Goal: Task Accomplishment & Management: Complete application form

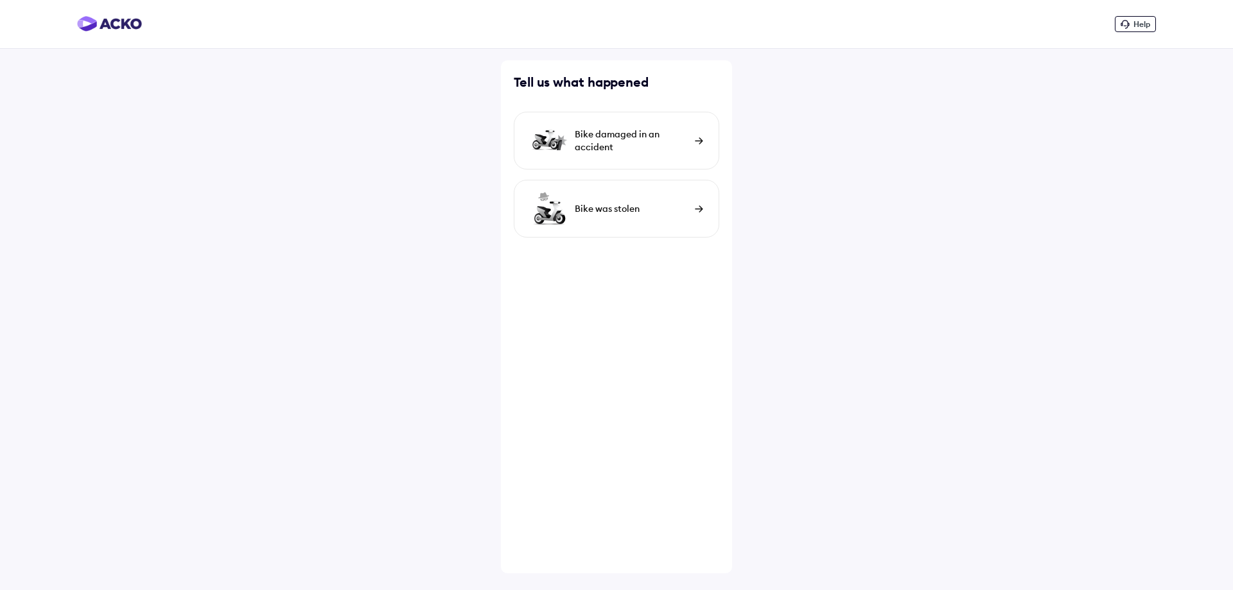
click at [692, 149] on div "Bike damaged in an accident" at bounding box center [617, 141] width 206 height 58
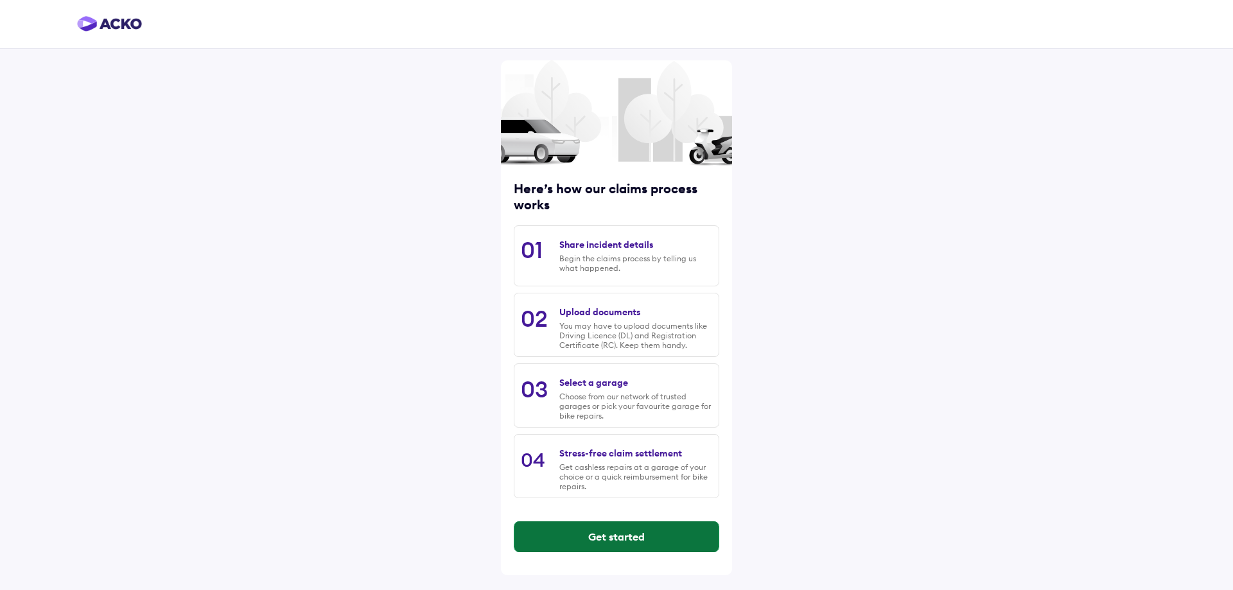
click at [610, 542] on button "Get started" at bounding box center [617, 537] width 204 height 31
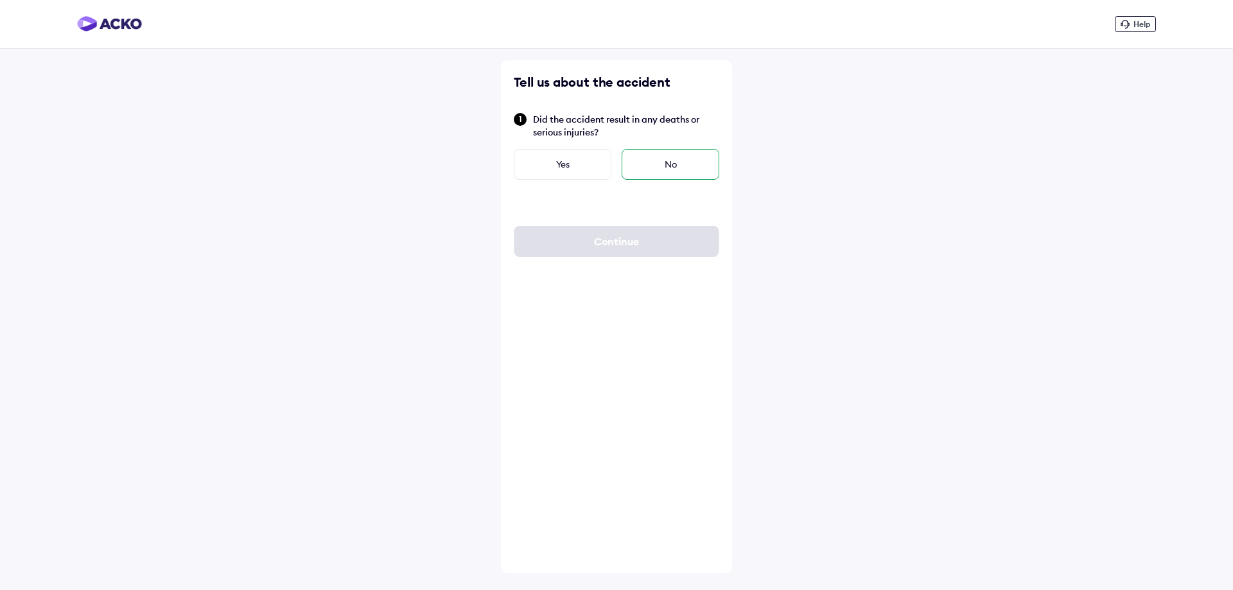
click at [673, 164] on div "No" at bounding box center [671, 164] width 98 height 31
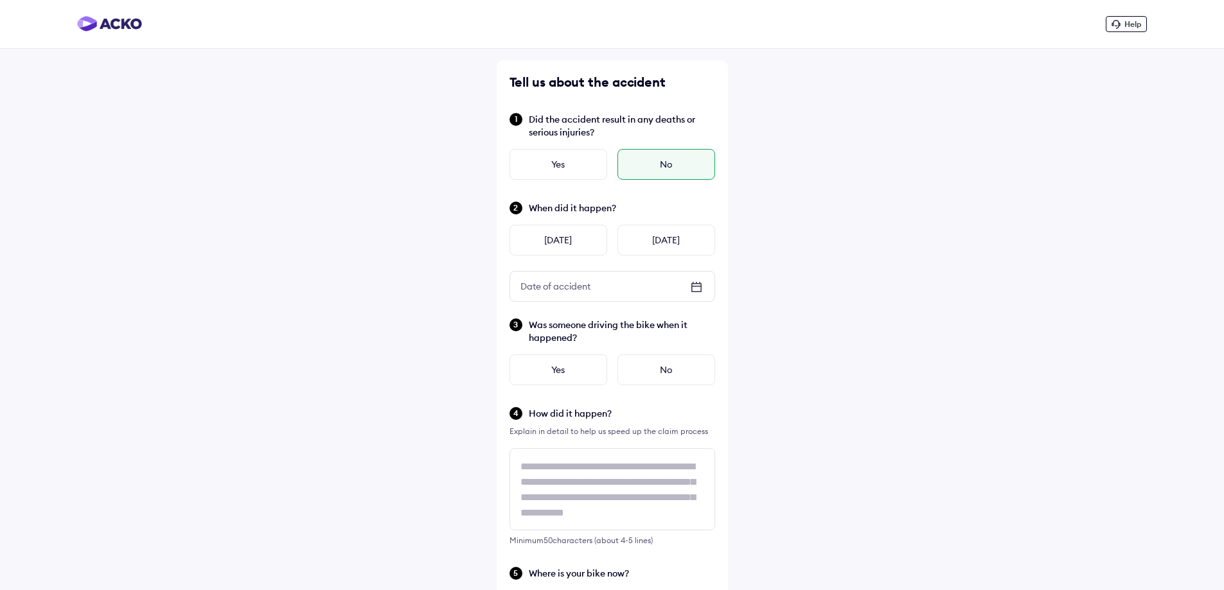
click at [695, 284] on icon at bounding box center [696, 287] width 10 height 9
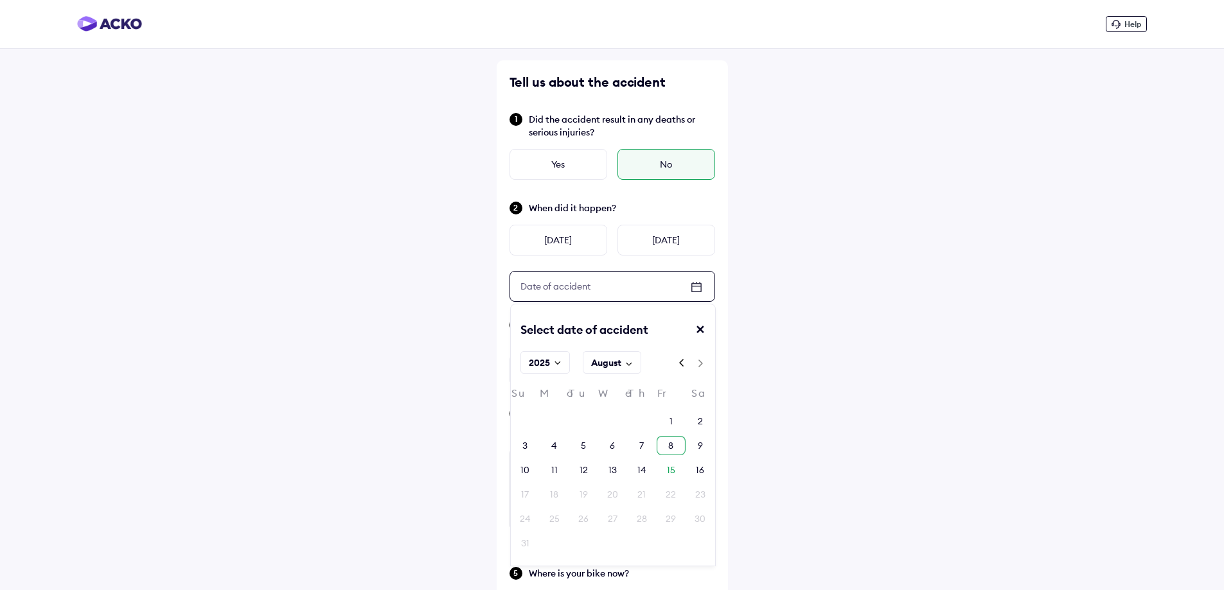
click at [669, 446] on div "8" at bounding box center [670, 445] width 5 height 13
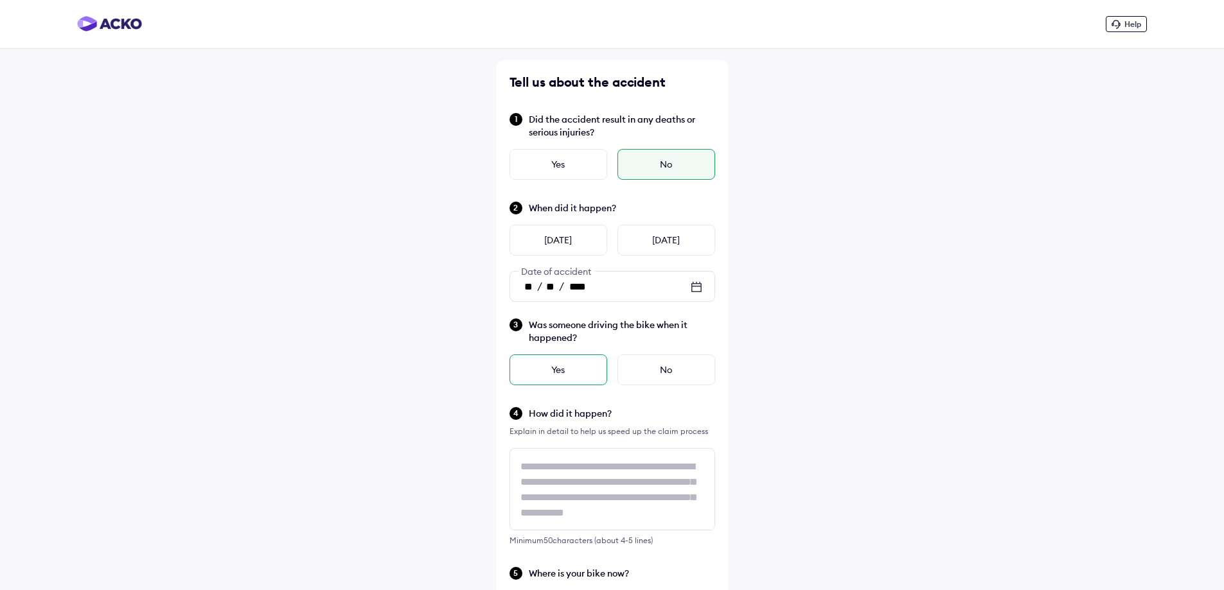
click at [547, 371] on div "Yes" at bounding box center [558, 370] width 98 height 31
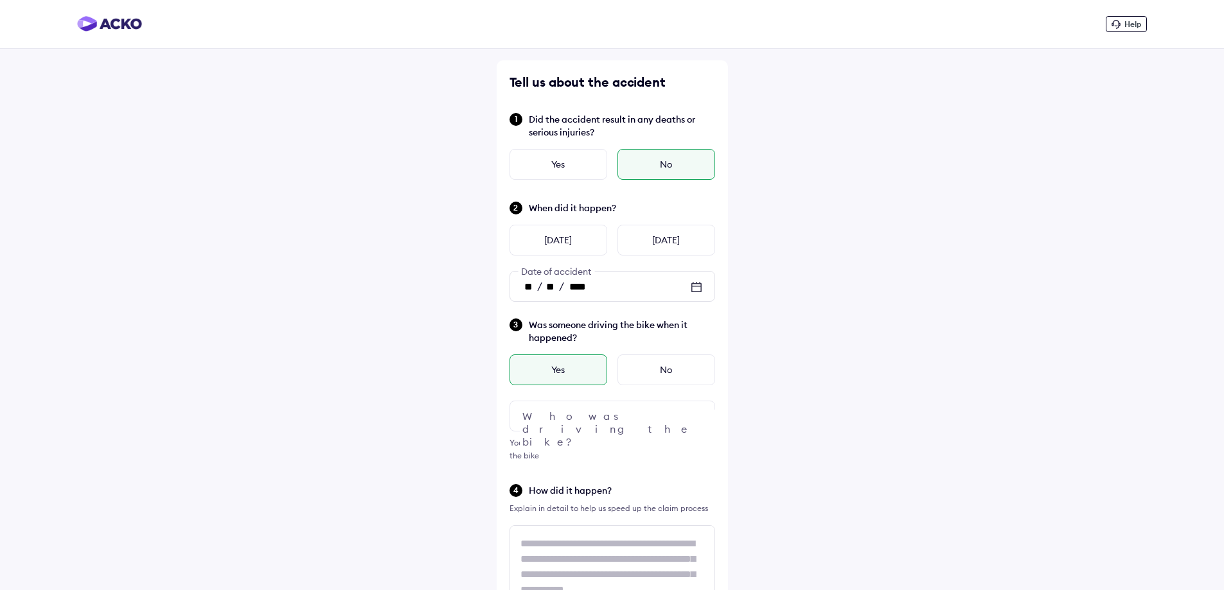
click at [658, 417] on div at bounding box center [612, 416] width 206 height 31
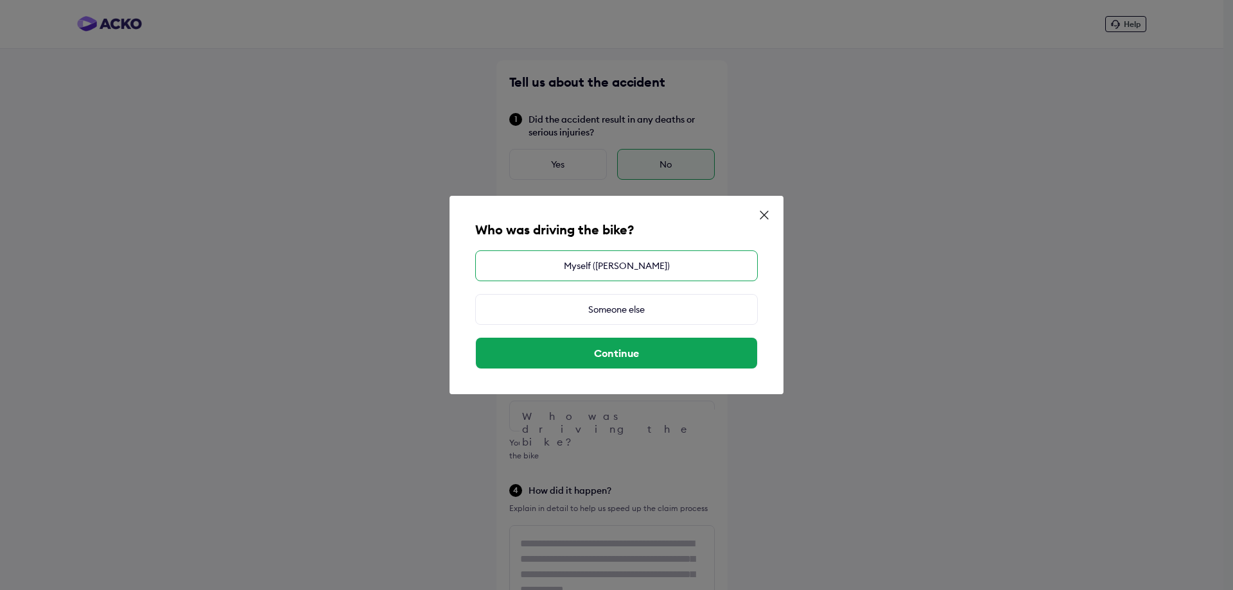
click at [617, 268] on div "Myself ([PERSON_NAME])" at bounding box center [616, 266] width 283 height 31
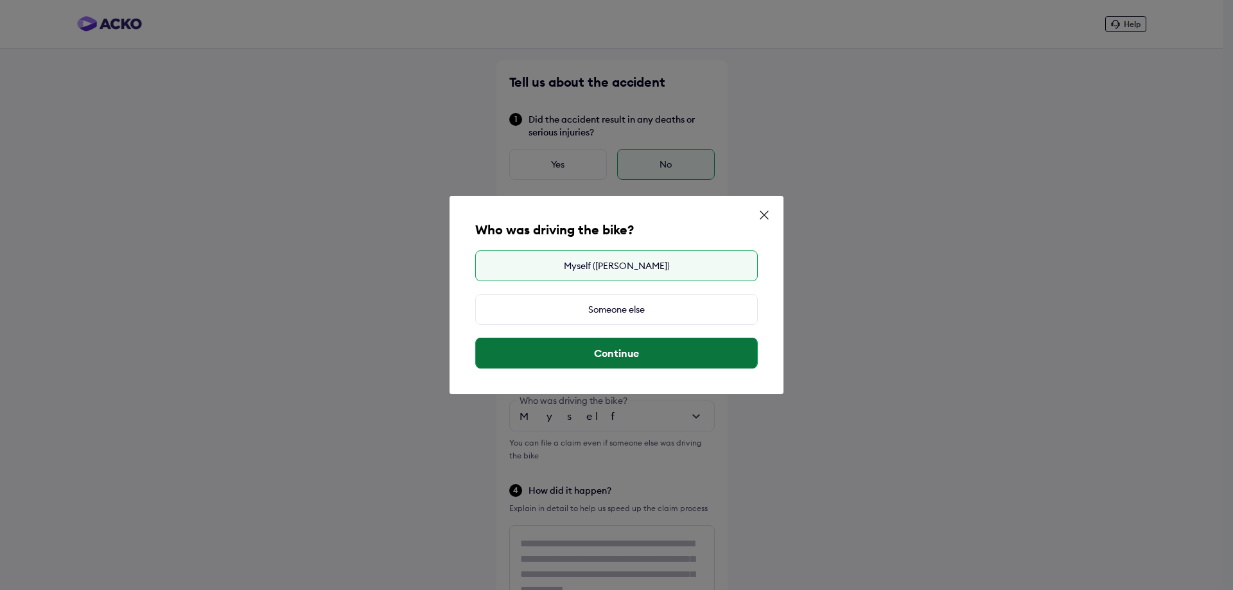
click at [641, 357] on button "Continue" at bounding box center [616, 353] width 281 height 31
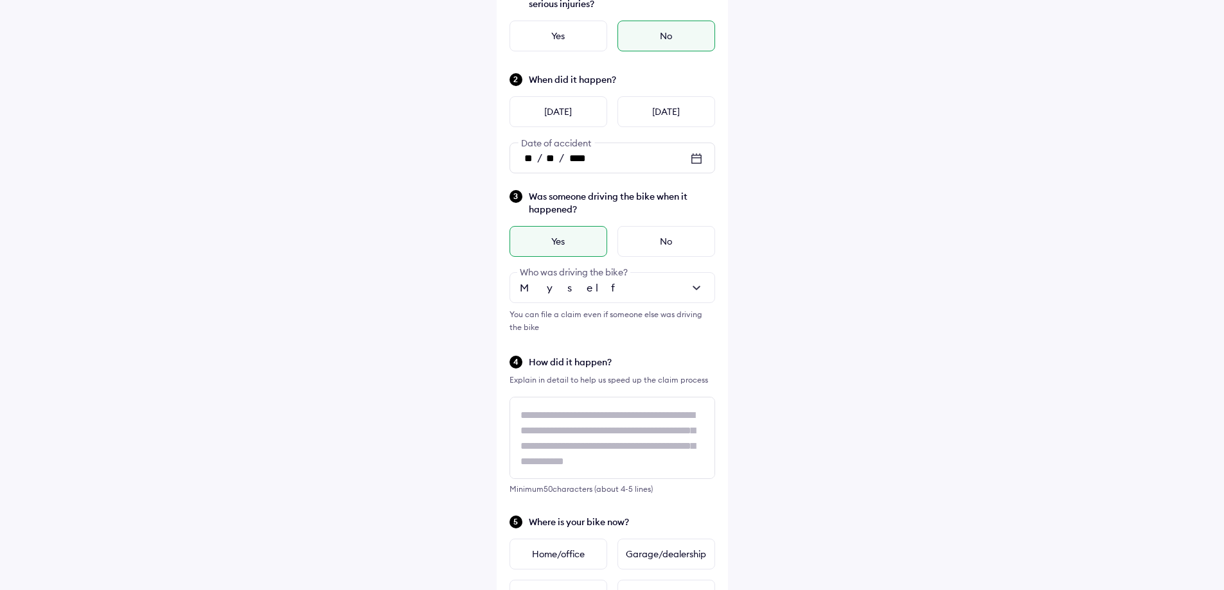
scroll to position [1, 0]
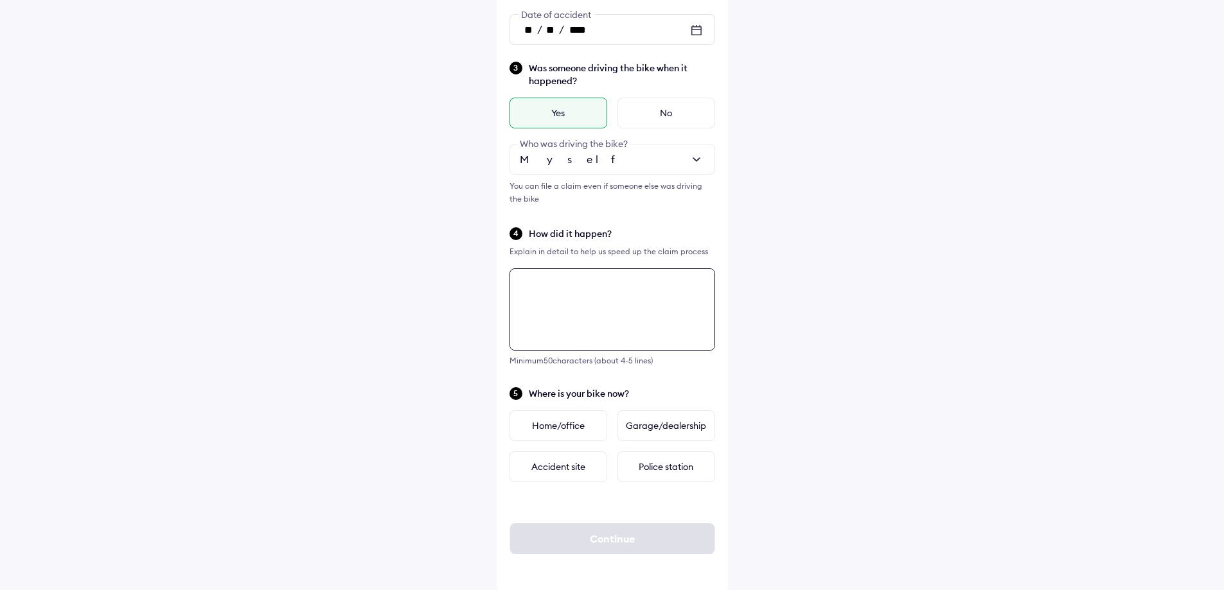
click at [526, 287] on textarea at bounding box center [612, 310] width 206 height 82
click at [558, 279] on textarea at bounding box center [612, 307] width 206 height 82
paste textarea "**********"
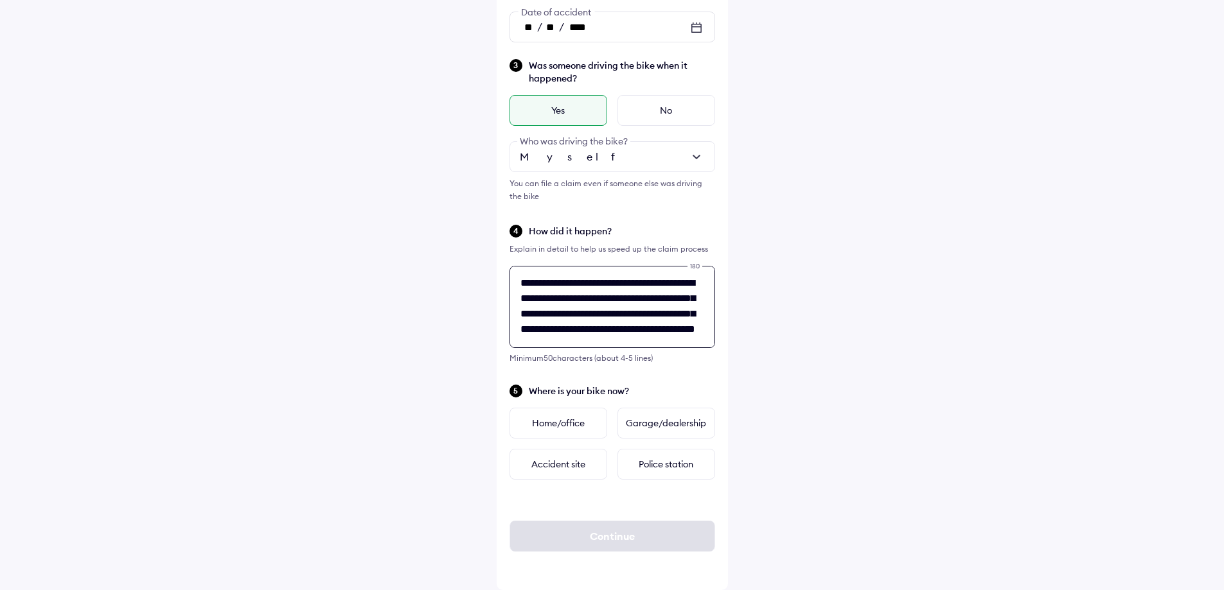
scroll to position [17, 0]
type textarea "**********"
click at [658, 468] on div "Police station" at bounding box center [666, 464] width 98 height 31
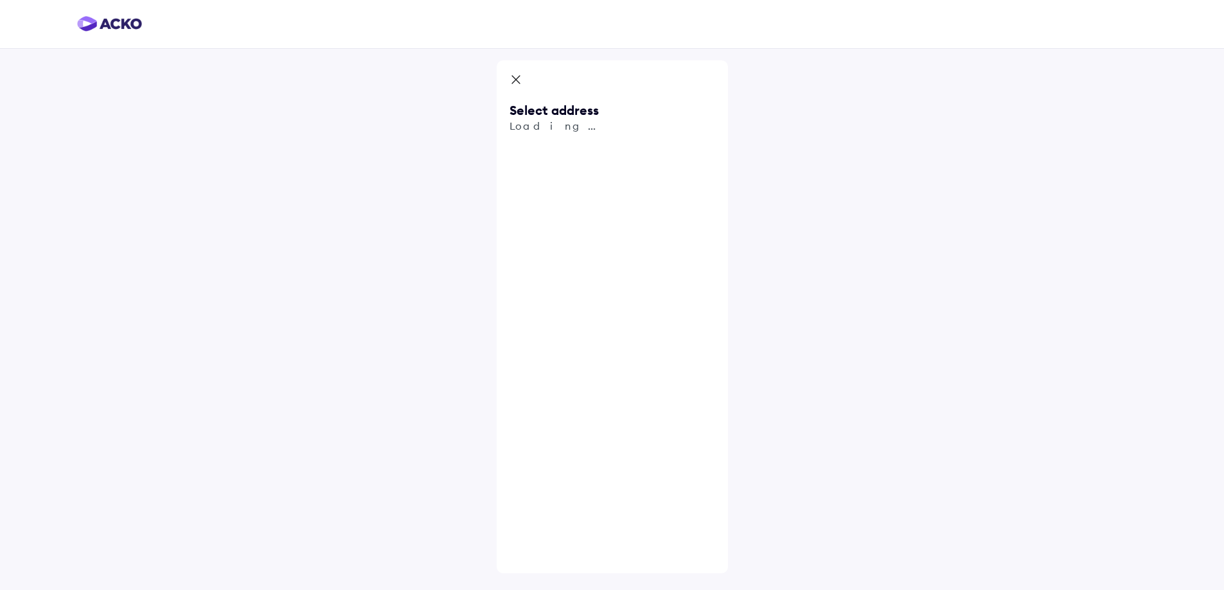
scroll to position [0, 0]
click at [594, 146] on input "text" at bounding box center [617, 150] width 206 height 30
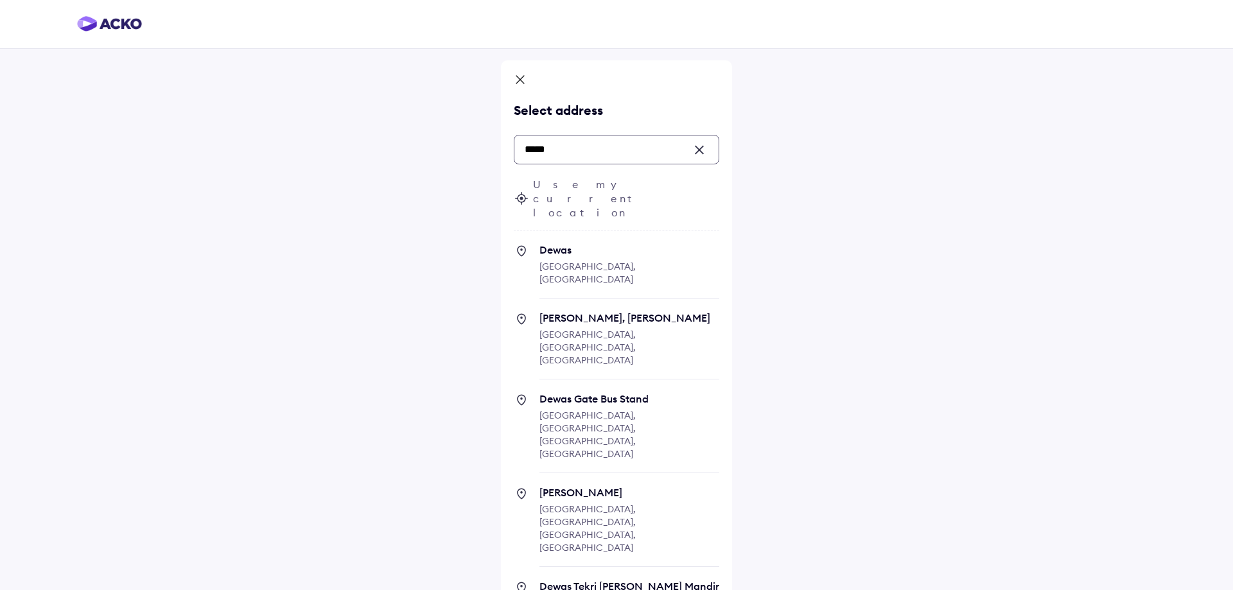
click at [592, 243] on span "Dewas" at bounding box center [630, 249] width 180 height 13
type input "*****"
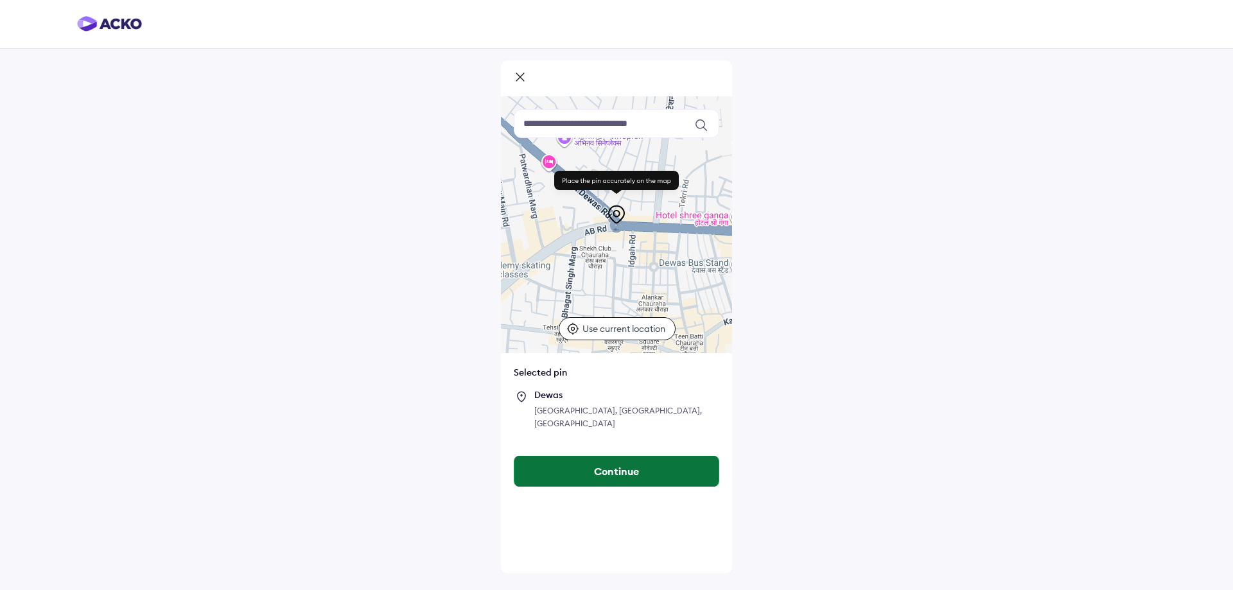
click at [639, 461] on button "Continue" at bounding box center [617, 471] width 204 height 31
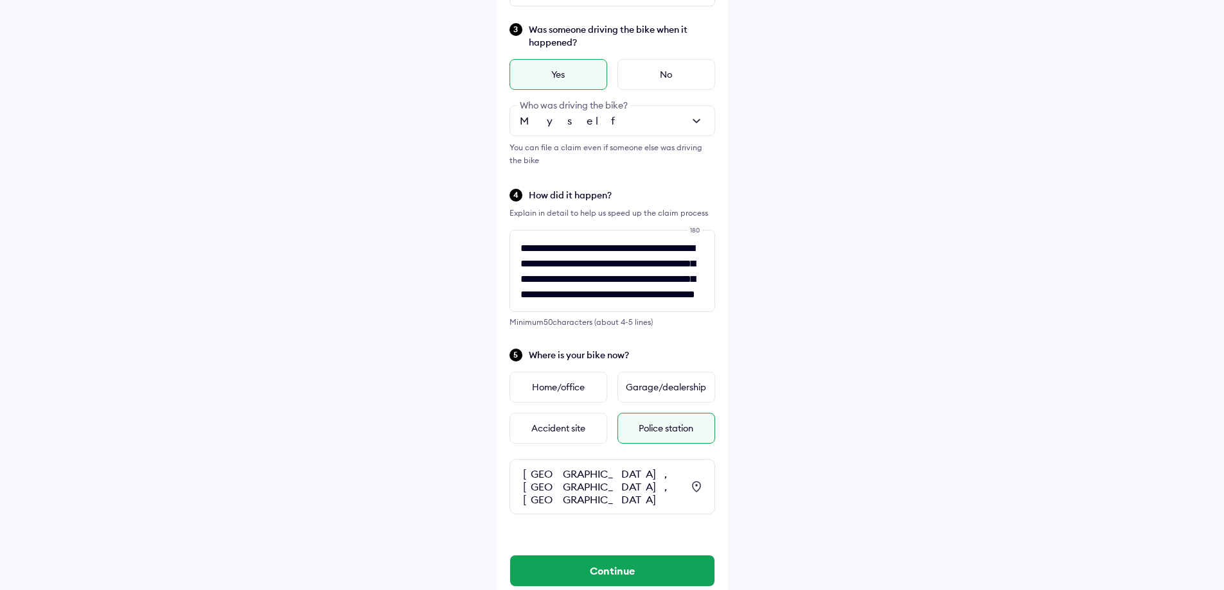
scroll to position [317, 0]
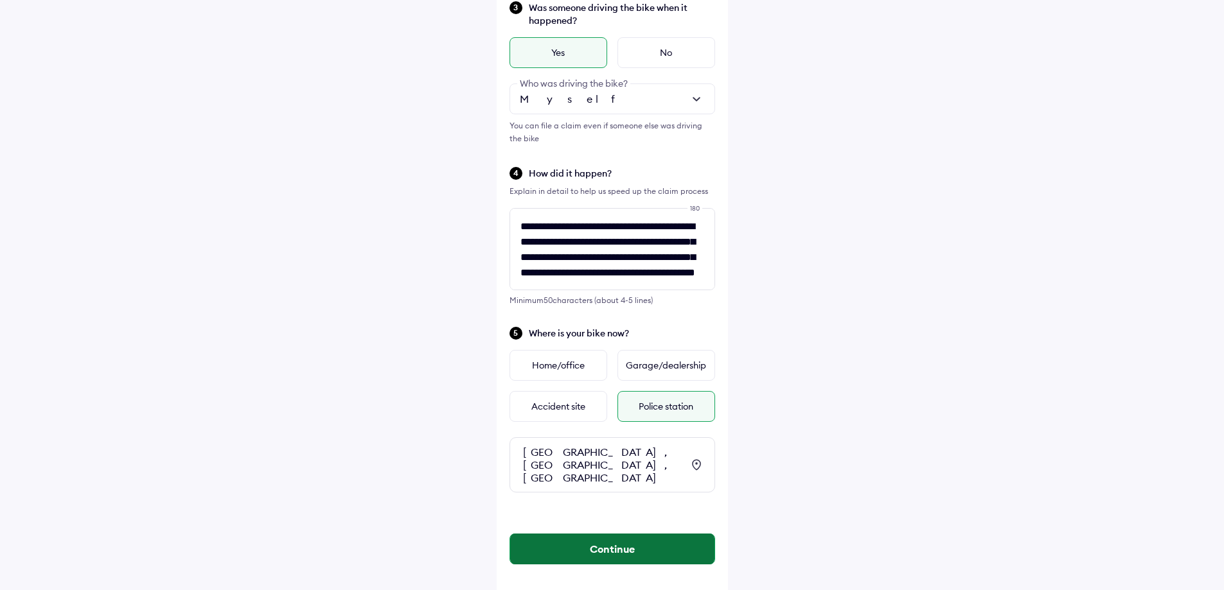
click at [604, 534] on button "Continue" at bounding box center [612, 549] width 204 height 31
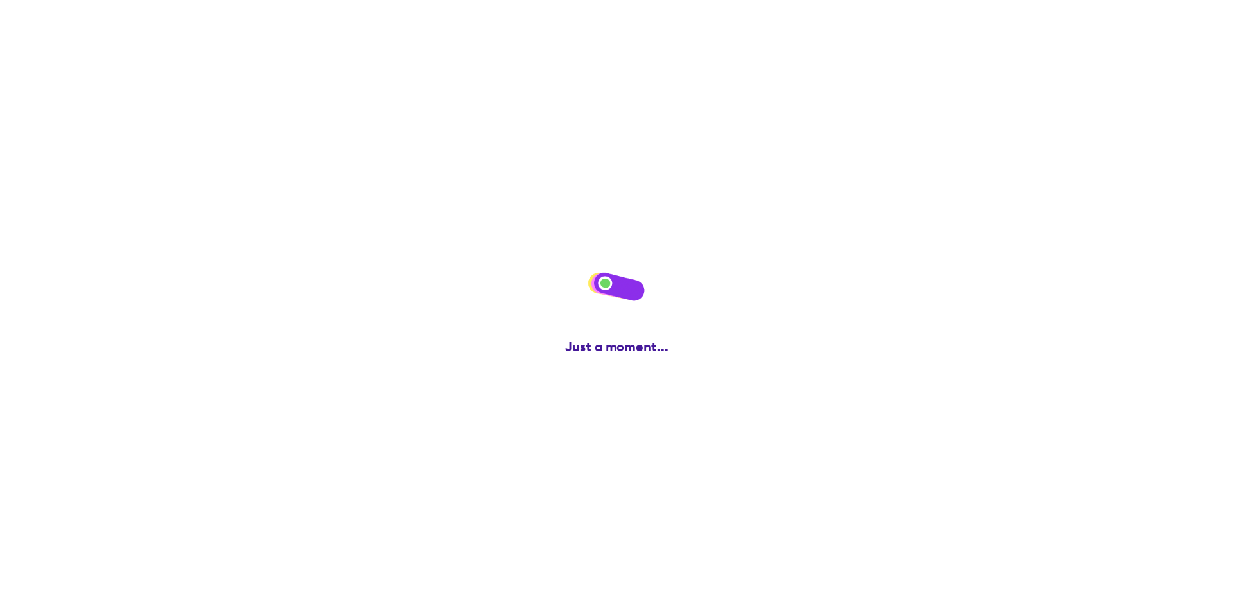
scroll to position [0, 0]
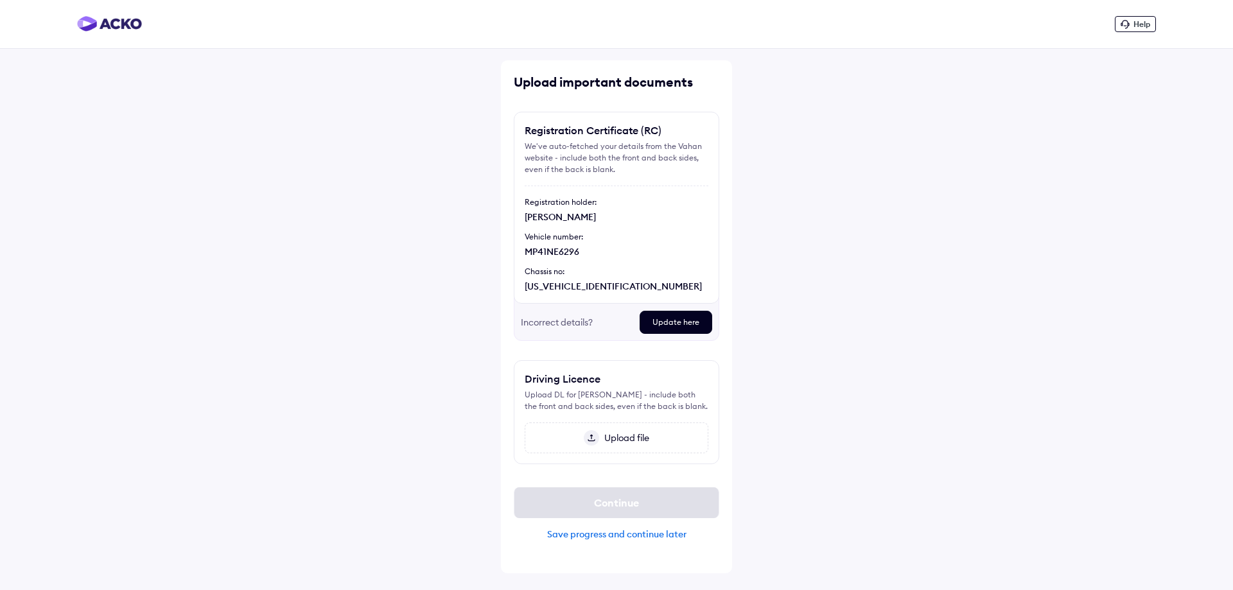
drag, startPoint x: 524, startPoint y: 397, endPoint x: 693, endPoint y: 407, distance: 168.6
click at [693, 407] on div "Driving Licence Upload DL for [PERSON_NAME] - include both the front and back s…" at bounding box center [617, 412] width 206 height 104
click at [804, 407] on div "Help Upload important documents Registration Certificate (RC) We've auto-fetche…" at bounding box center [616, 295] width 1233 height 590
drag, startPoint x: 693, startPoint y: 409, endPoint x: 513, endPoint y: 394, distance: 181.1
click at [513, 394] on div "Upload important documents Registration Certificate (RC) We've auto-fetched you…" at bounding box center [616, 316] width 231 height 513
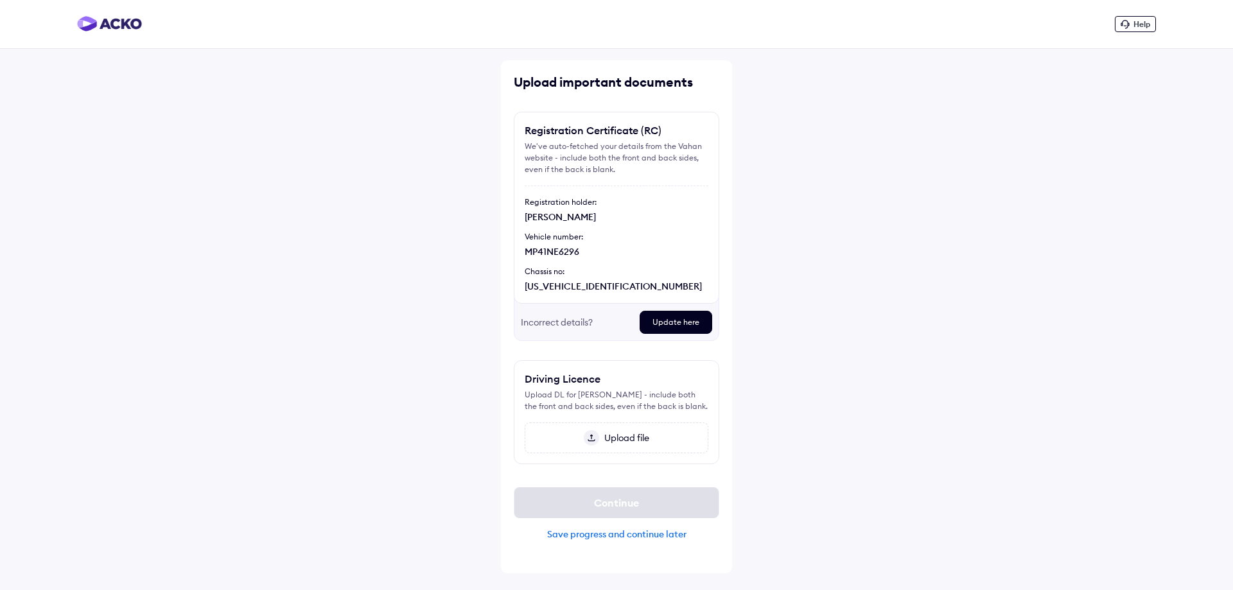
click at [833, 391] on div "Help Upload important documents Registration Certificate (RC) We've auto-fetche…" at bounding box center [616, 295] width 1233 height 590
click at [115, 22] on img at bounding box center [109, 23] width 65 height 15
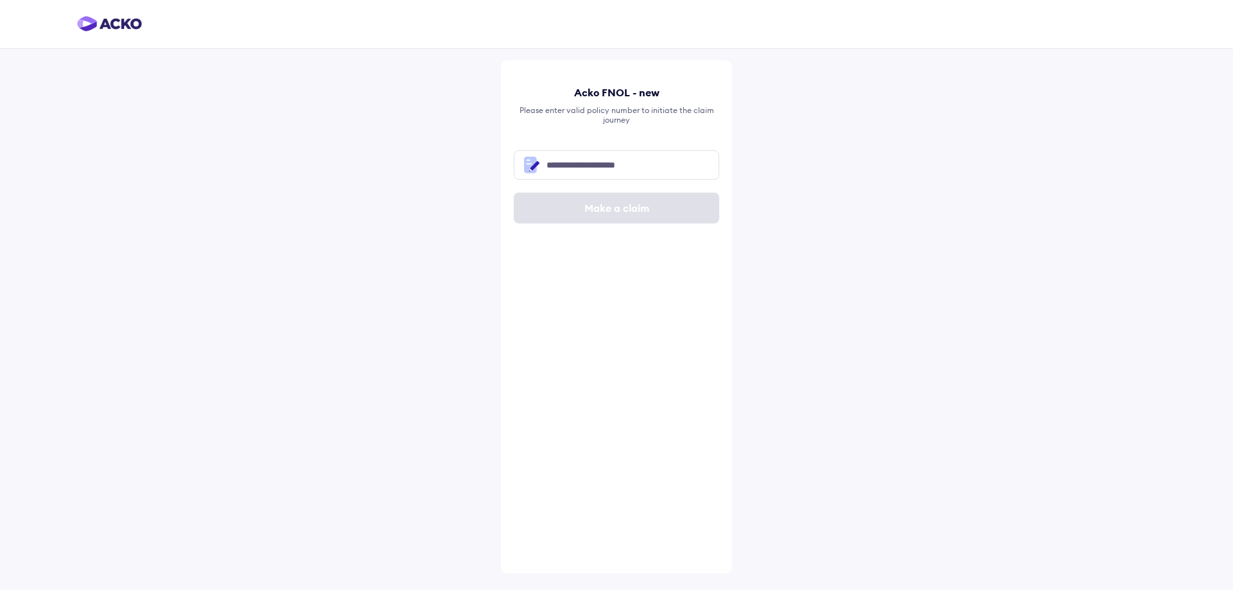
click at [123, 22] on img at bounding box center [109, 23] width 65 height 15
click at [110, 26] on img at bounding box center [109, 23] width 65 height 15
